Goal: Information Seeking & Learning: Learn about a topic

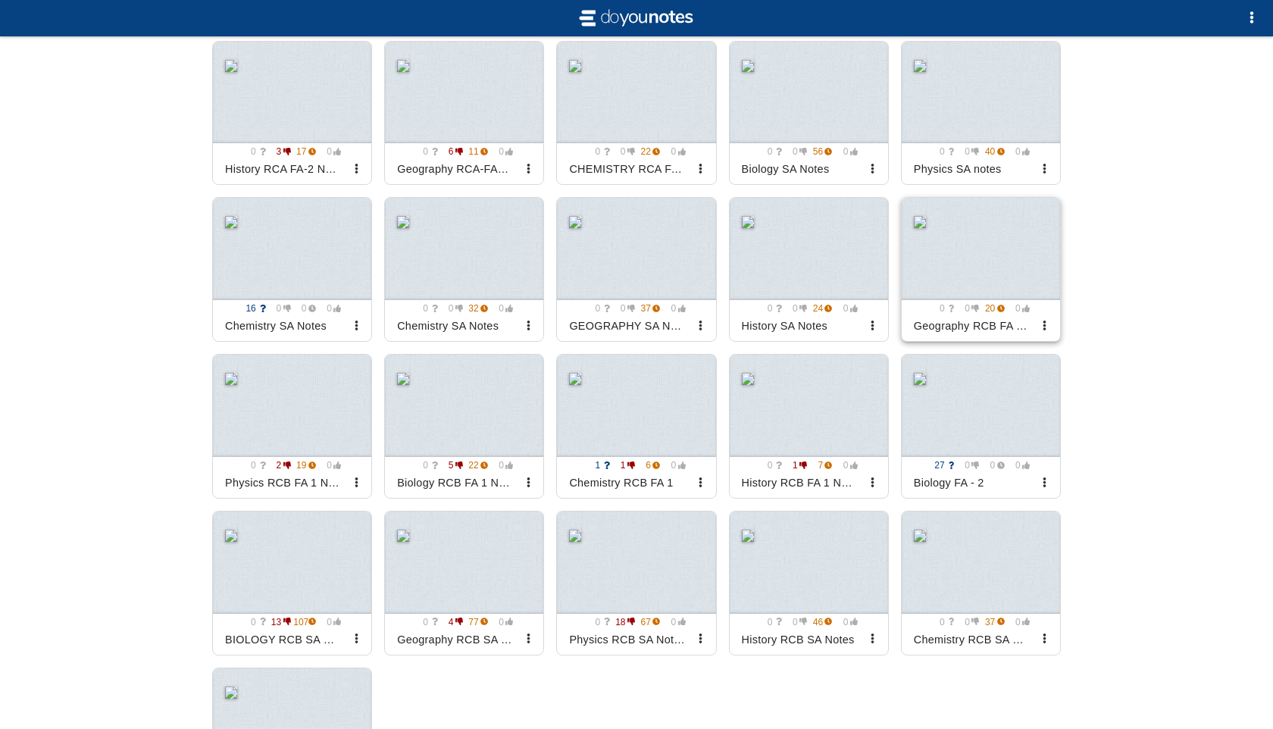
scroll to position [1172, 0]
click at [323, 428] on div at bounding box center [292, 408] width 158 height 102
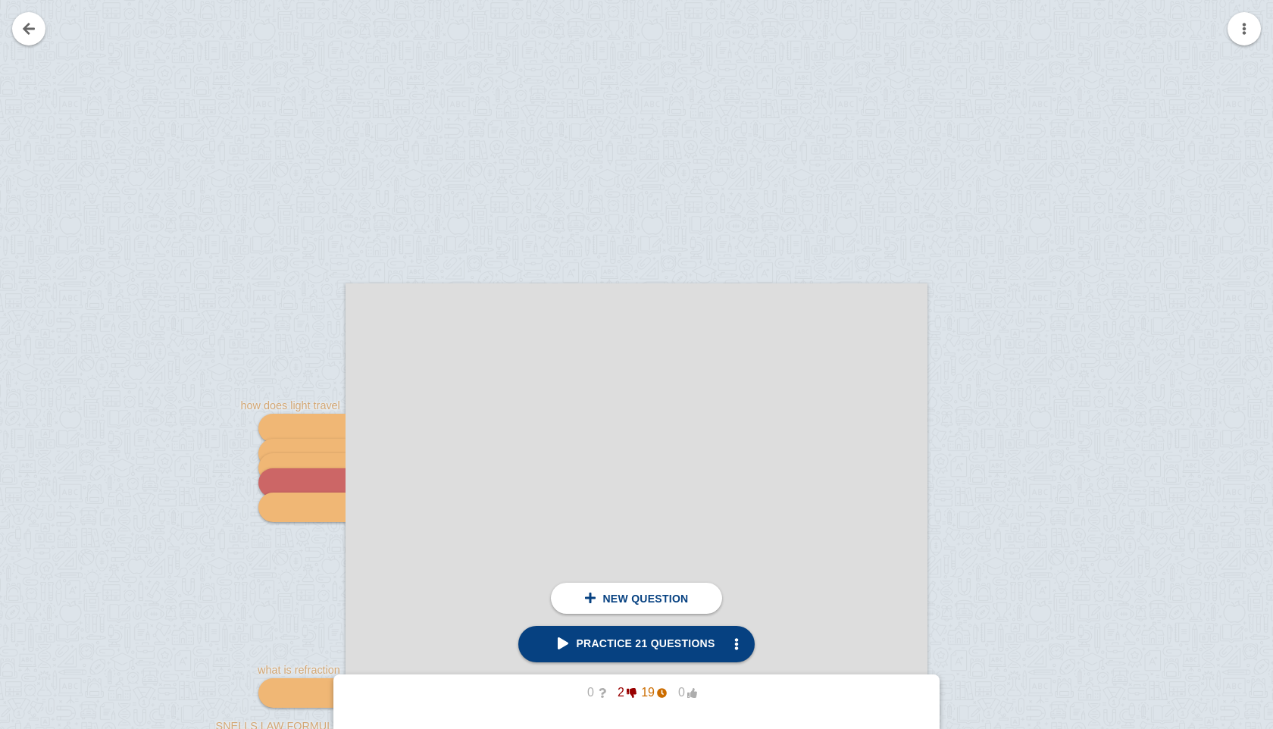
scroll to position [28, 0]
click at [36, 28] on link at bounding box center [28, 28] width 33 height 33
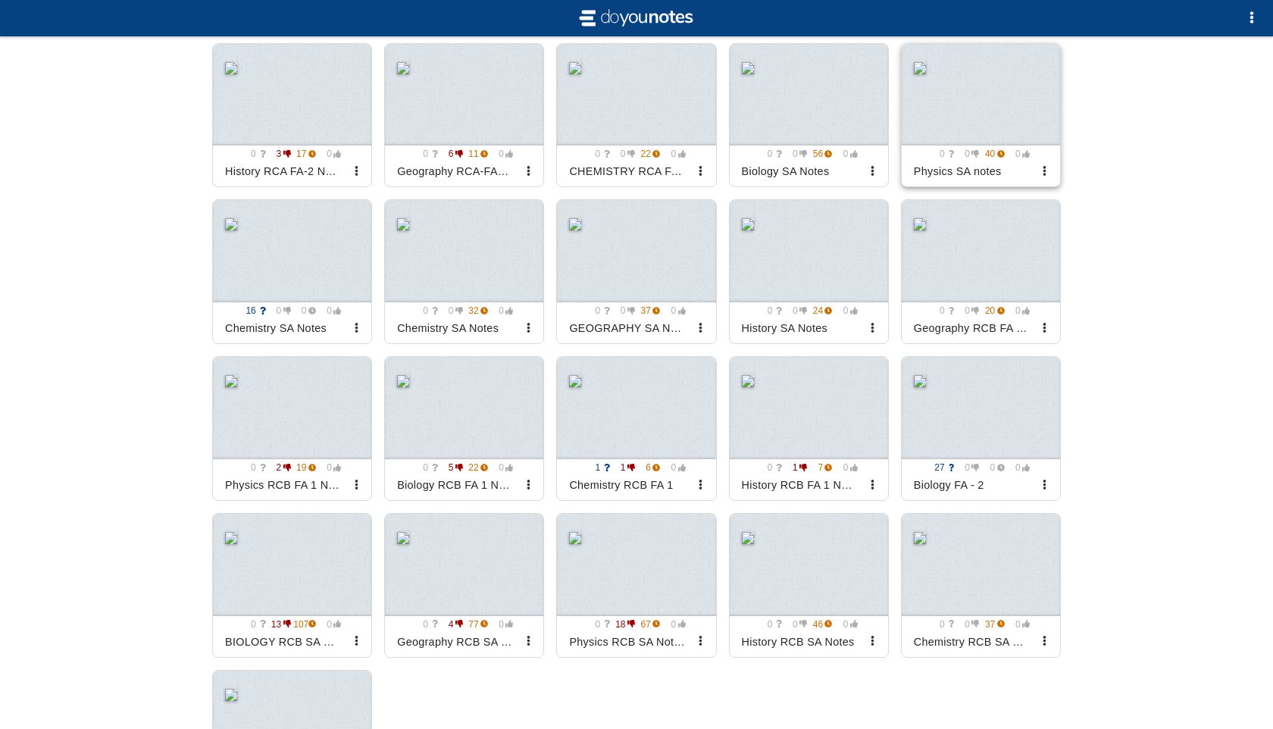
click at [1007, 120] on div at bounding box center [981, 95] width 158 height 102
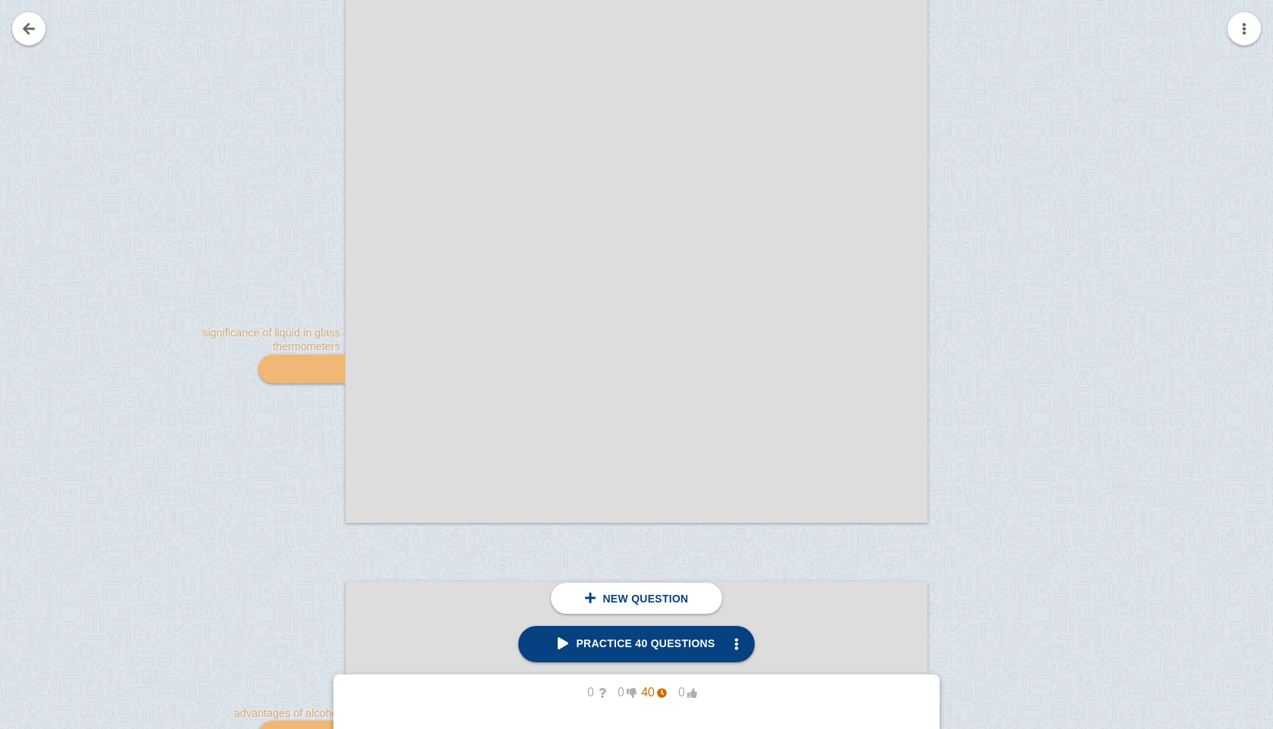
scroll to position [1504, 0]
